Goal: Information Seeking & Learning: Learn about a topic

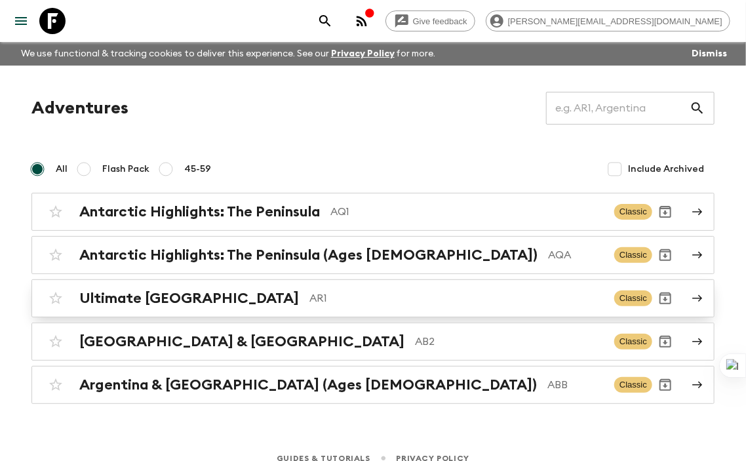
click at [178, 296] on h2 "Ultimate [GEOGRAPHIC_DATA]" at bounding box center [189, 298] width 220 height 17
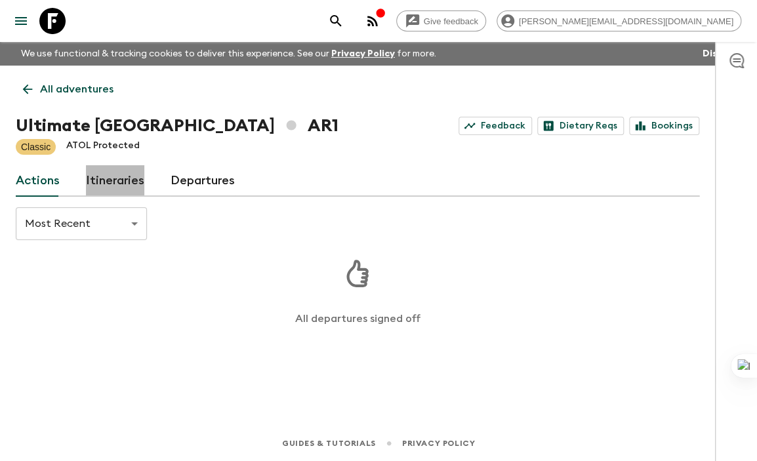
click at [121, 186] on link "Itineraries" at bounding box center [115, 180] width 58 height 31
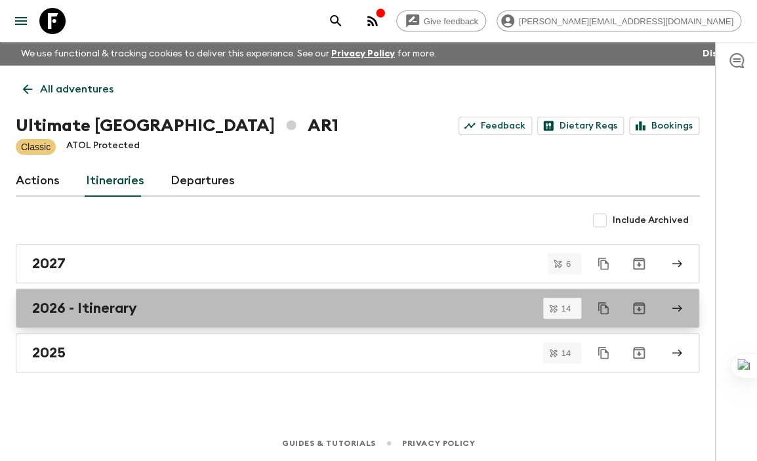
click at [67, 309] on h2 "2026 - Itinerary" at bounding box center [84, 308] width 105 height 17
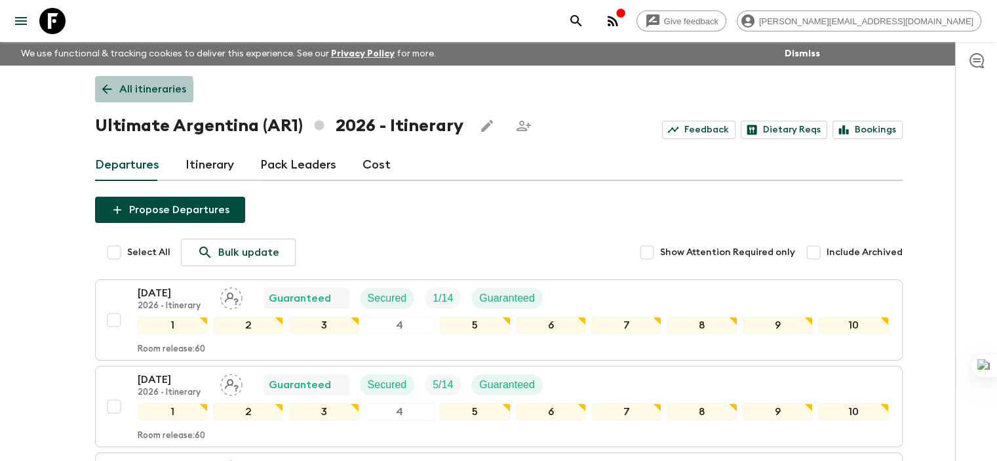
click at [108, 94] on icon at bounding box center [107, 89] width 14 height 14
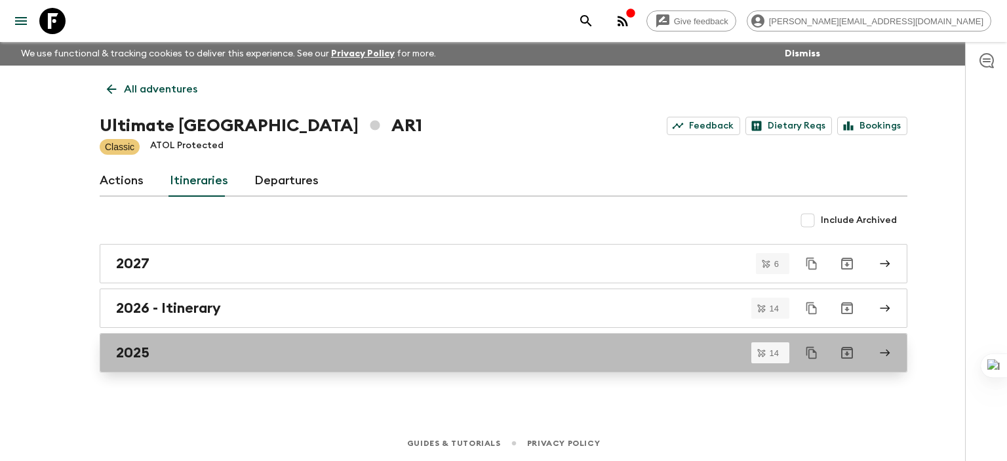
click at [146, 356] on h2 "2025" at bounding box center [132, 352] width 33 height 17
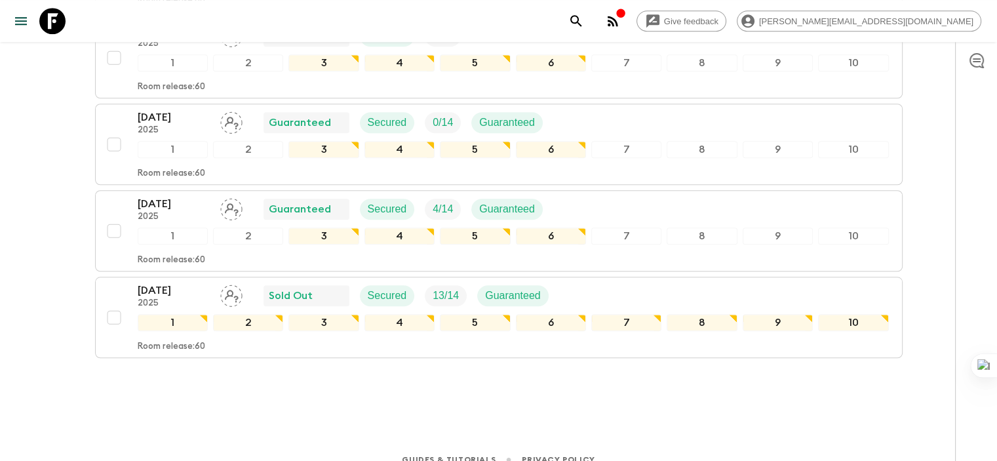
scroll to position [1136, 0]
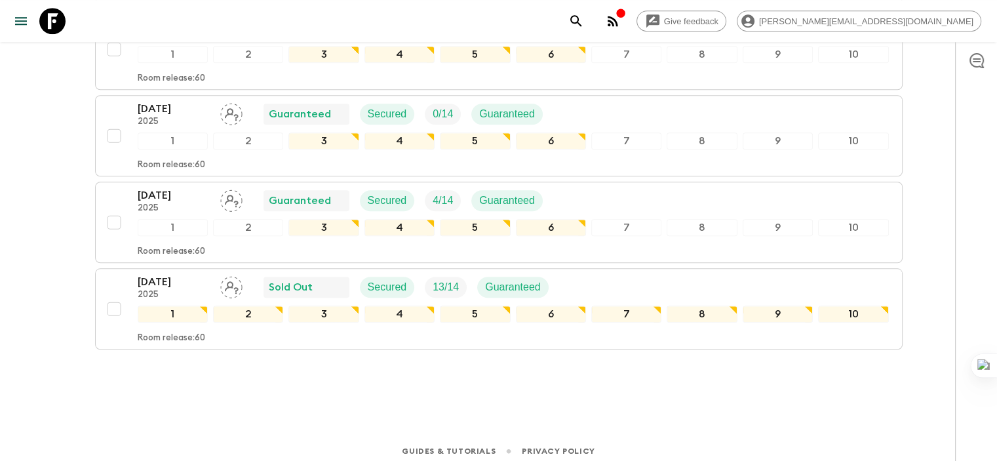
click at [756, 156] on div "Arrastra aquí para enviar a [PERSON_NAME], ¿En qué puedo ayudarte hoy? Chat en …" at bounding box center [997, 230] width 1 height 461
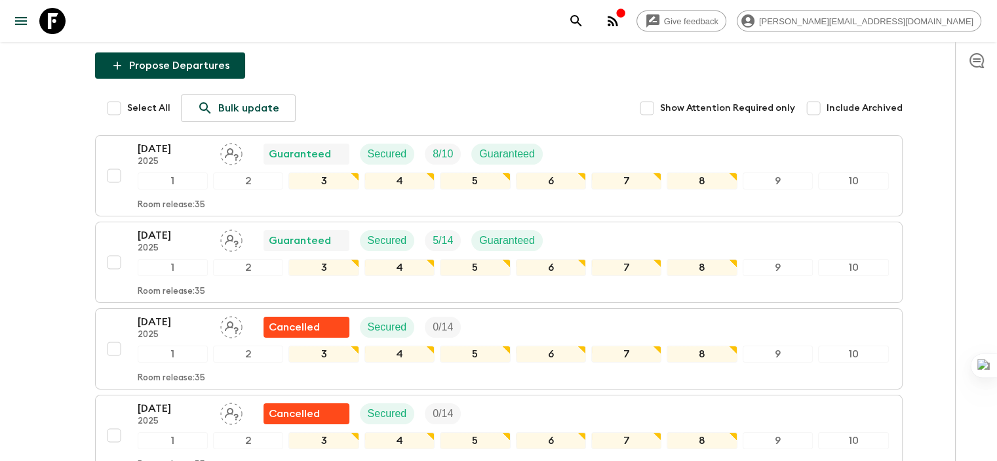
scroll to position [0, 0]
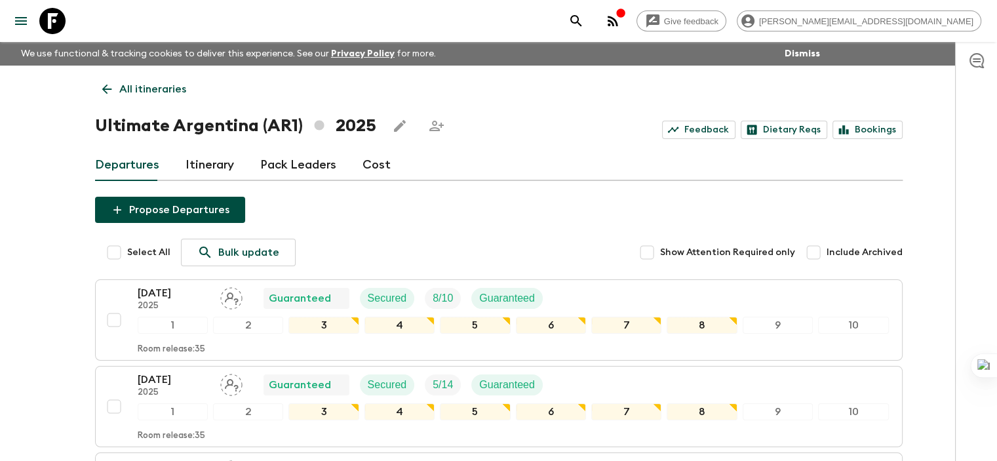
click at [143, 83] on p "All itineraries" at bounding box center [152, 89] width 67 height 16
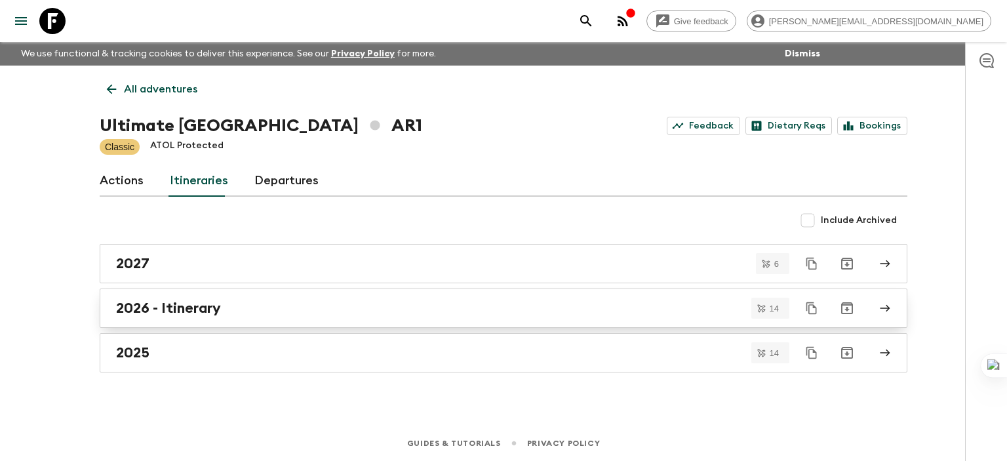
click at [155, 306] on h2 "2026 - Itinerary" at bounding box center [168, 308] width 105 height 17
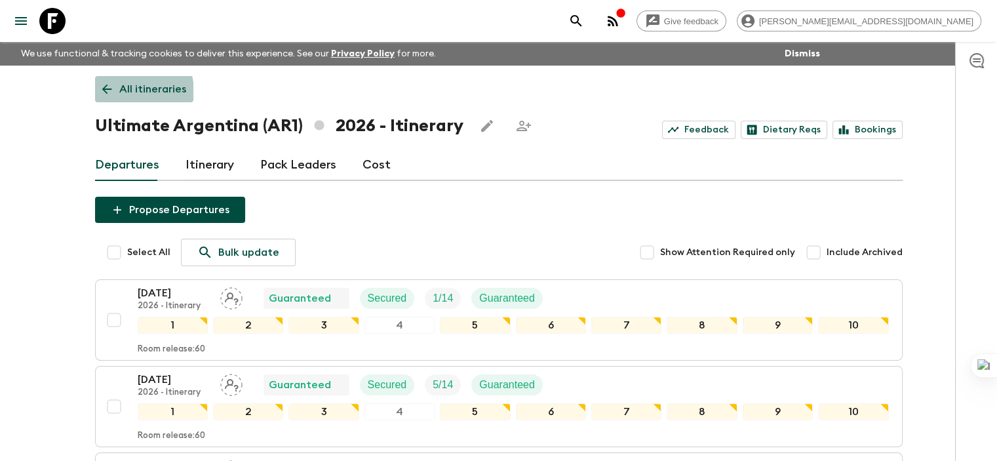
click at [104, 94] on icon at bounding box center [107, 89] width 14 height 14
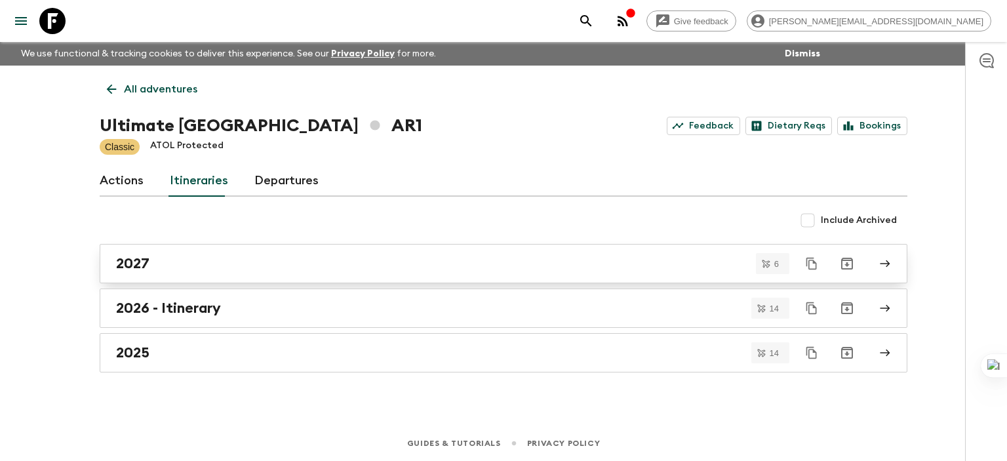
click at [142, 264] on h2 "2027" at bounding box center [132, 263] width 33 height 17
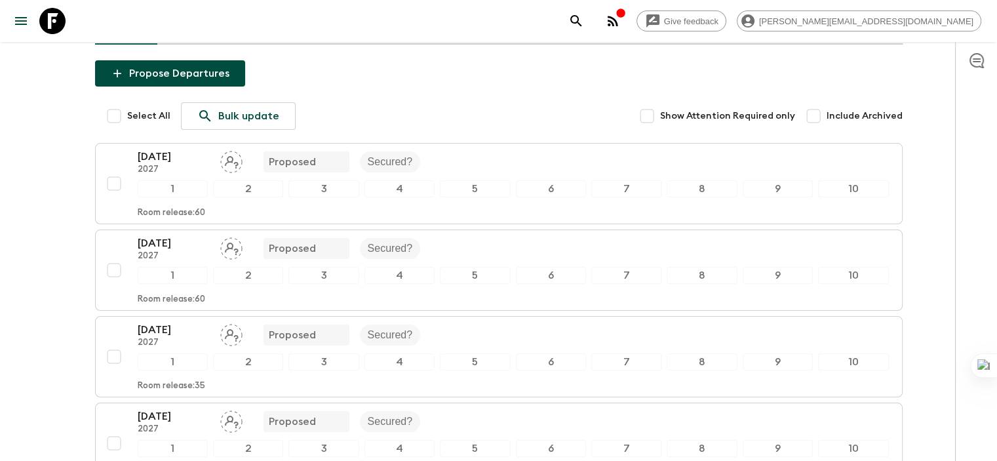
scroll to position [11, 0]
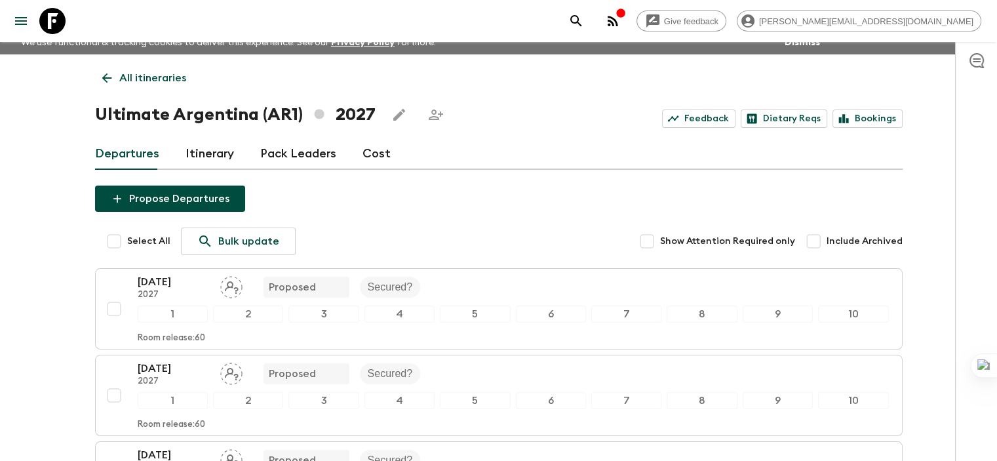
click at [129, 82] on p "All itineraries" at bounding box center [152, 78] width 67 height 16
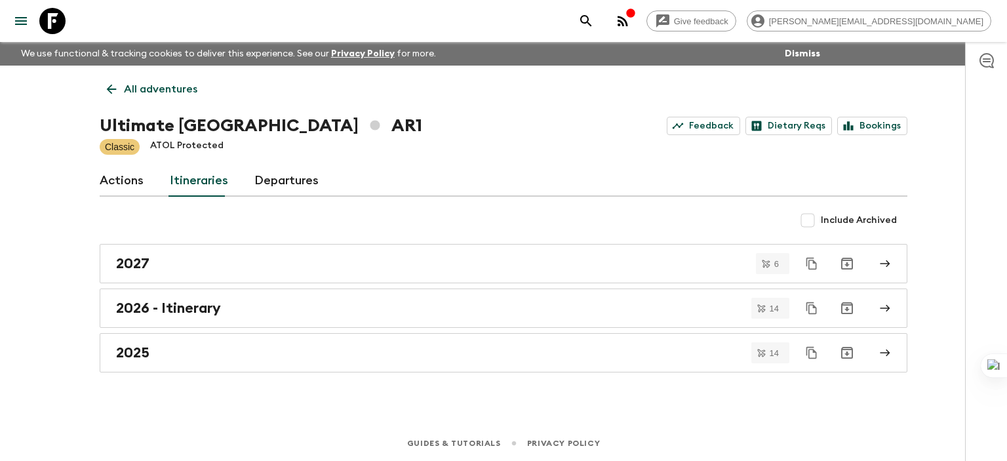
click at [132, 83] on p "All adventures" at bounding box center [160, 89] width 73 height 16
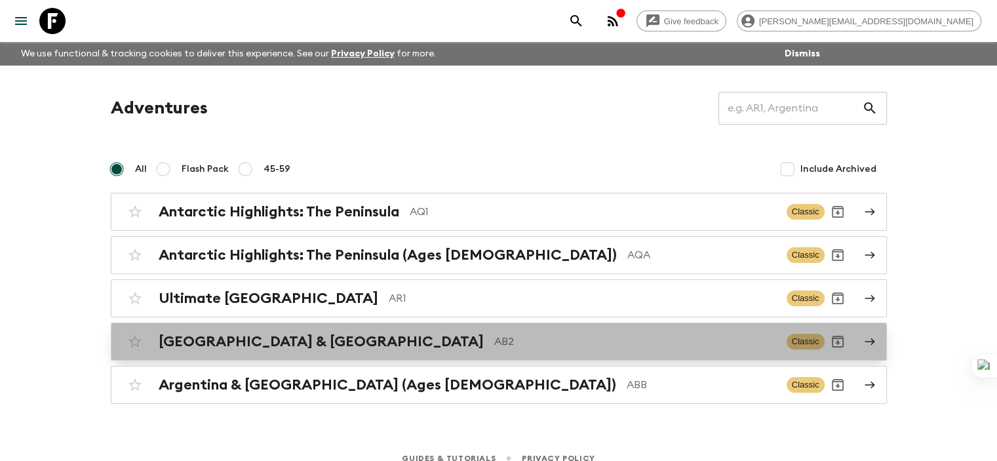
click at [223, 341] on h2 "[GEOGRAPHIC_DATA] & [GEOGRAPHIC_DATA]" at bounding box center [321, 341] width 325 height 17
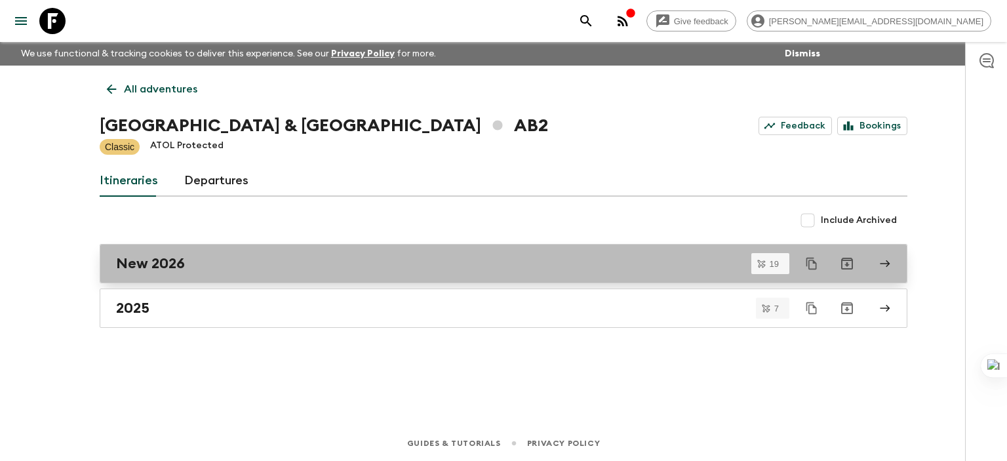
click at [146, 262] on h2 "New 2026" at bounding box center [150, 263] width 69 height 17
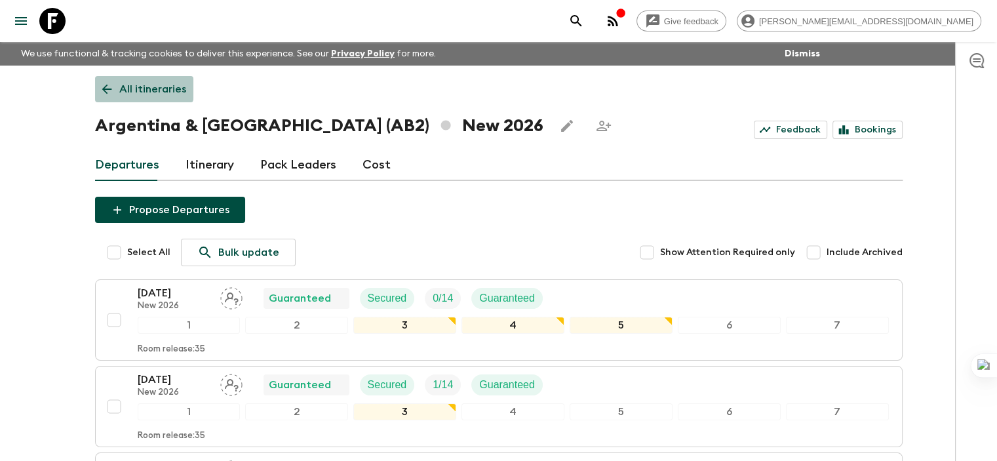
click at [121, 86] on p "All itineraries" at bounding box center [152, 89] width 67 height 16
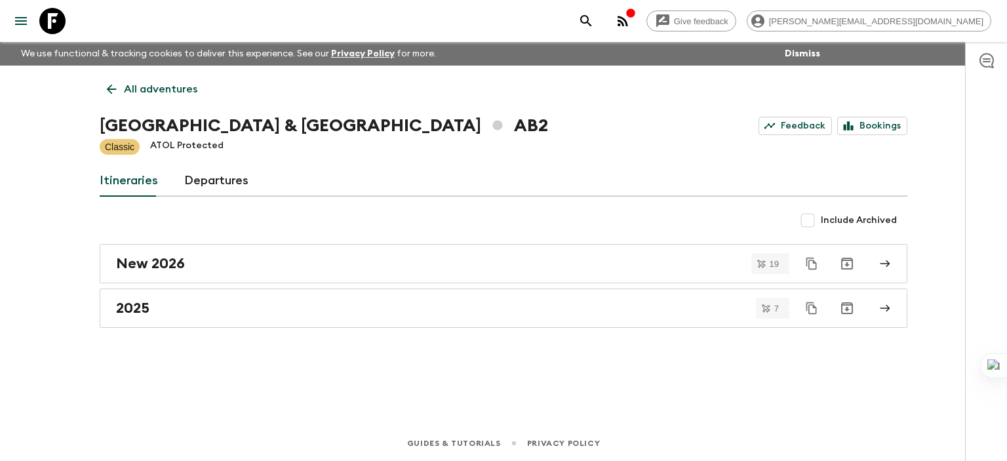
click at [104, 86] on icon at bounding box center [111, 89] width 14 height 14
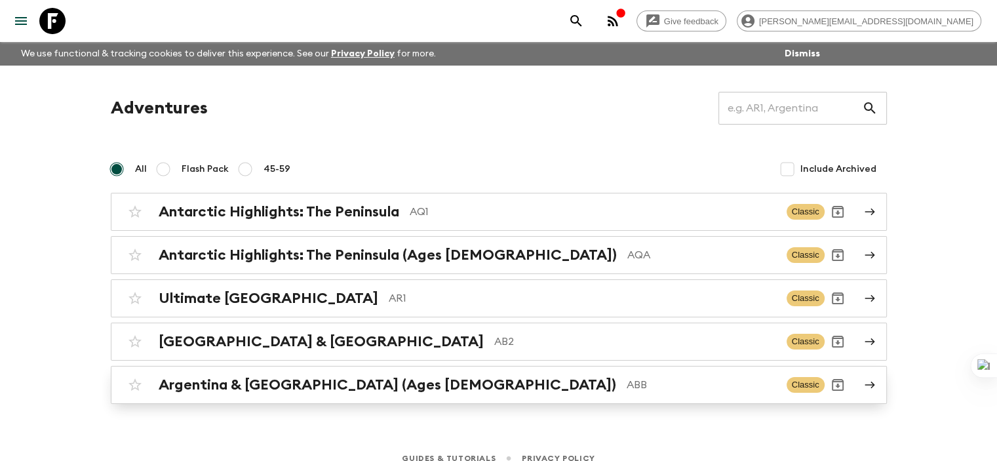
click at [202, 381] on h2 "Argentina & [GEOGRAPHIC_DATA] (Ages [DEMOGRAPHIC_DATA])" at bounding box center [388, 384] width 458 height 17
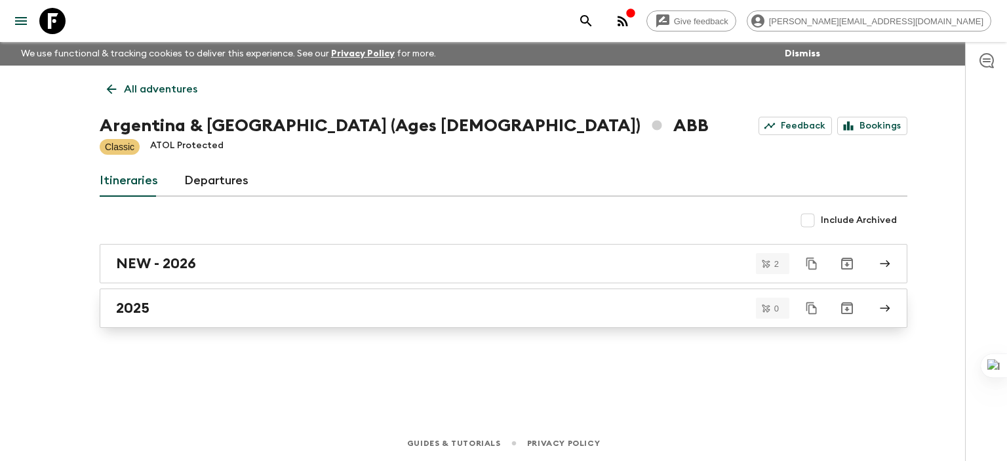
click at [130, 305] on h2 "2025" at bounding box center [132, 308] width 33 height 17
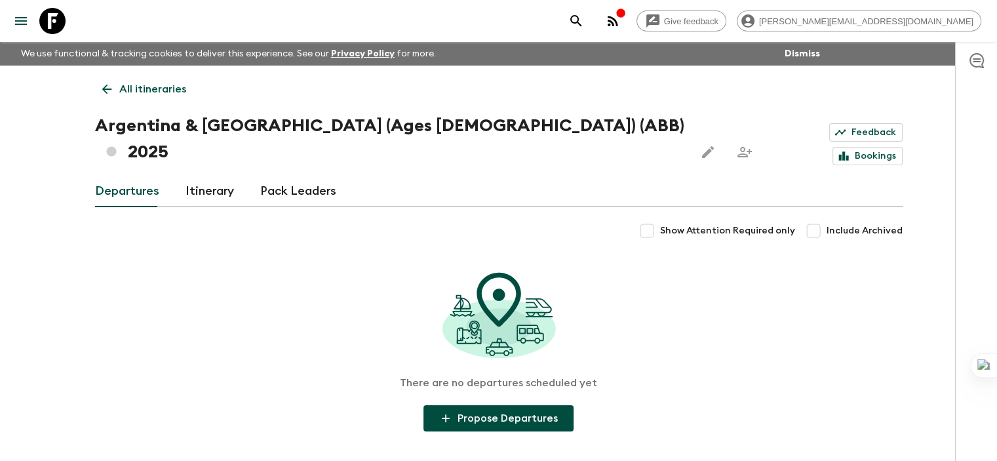
click at [105, 91] on icon at bounding box center [107, 89] width 14 height 14
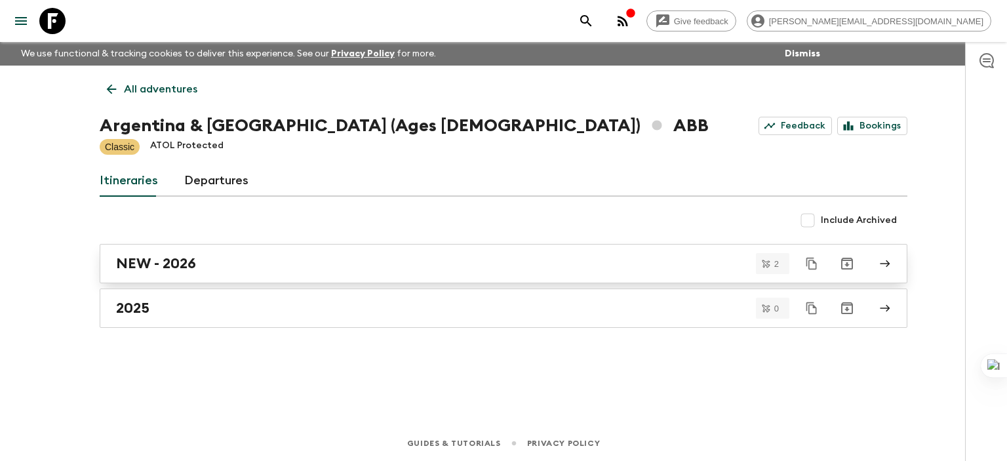
click at [156, 267] on h2 "NEW - 2026" at bounding box center [156, 263] width 80 height 17
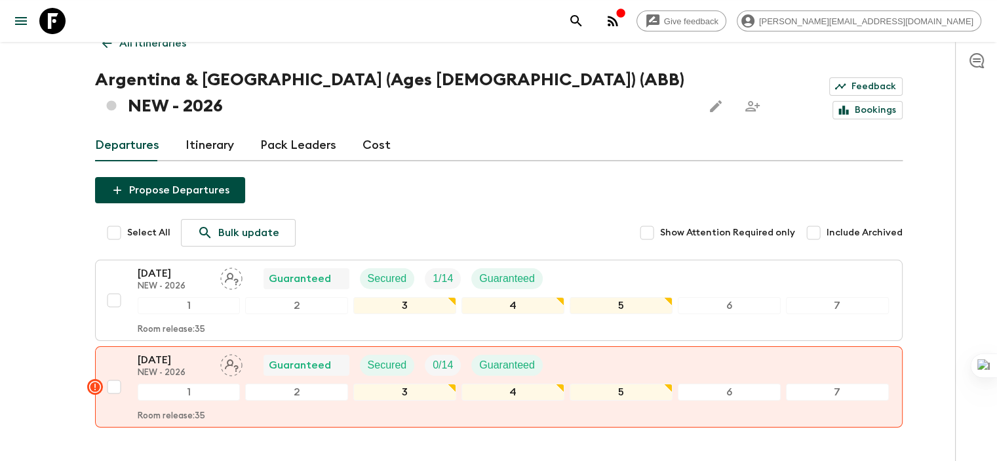
scroll to position [66, 0]
